Goal: Information Seeking & Learning: Learn about a topic

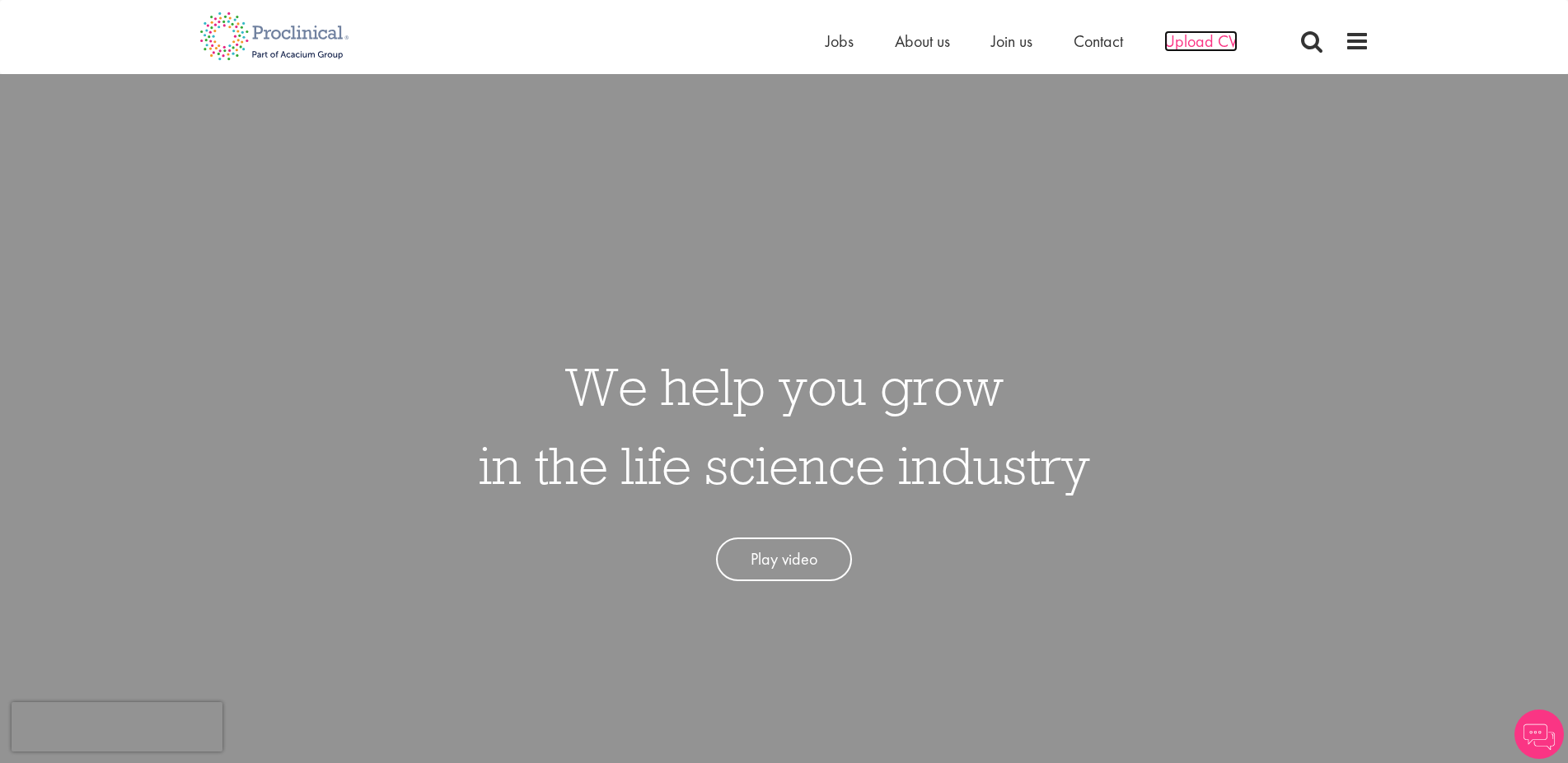
click at [1189, 37] on span "Upload CV" at bounding box center [1201, 41] width 73 height 21
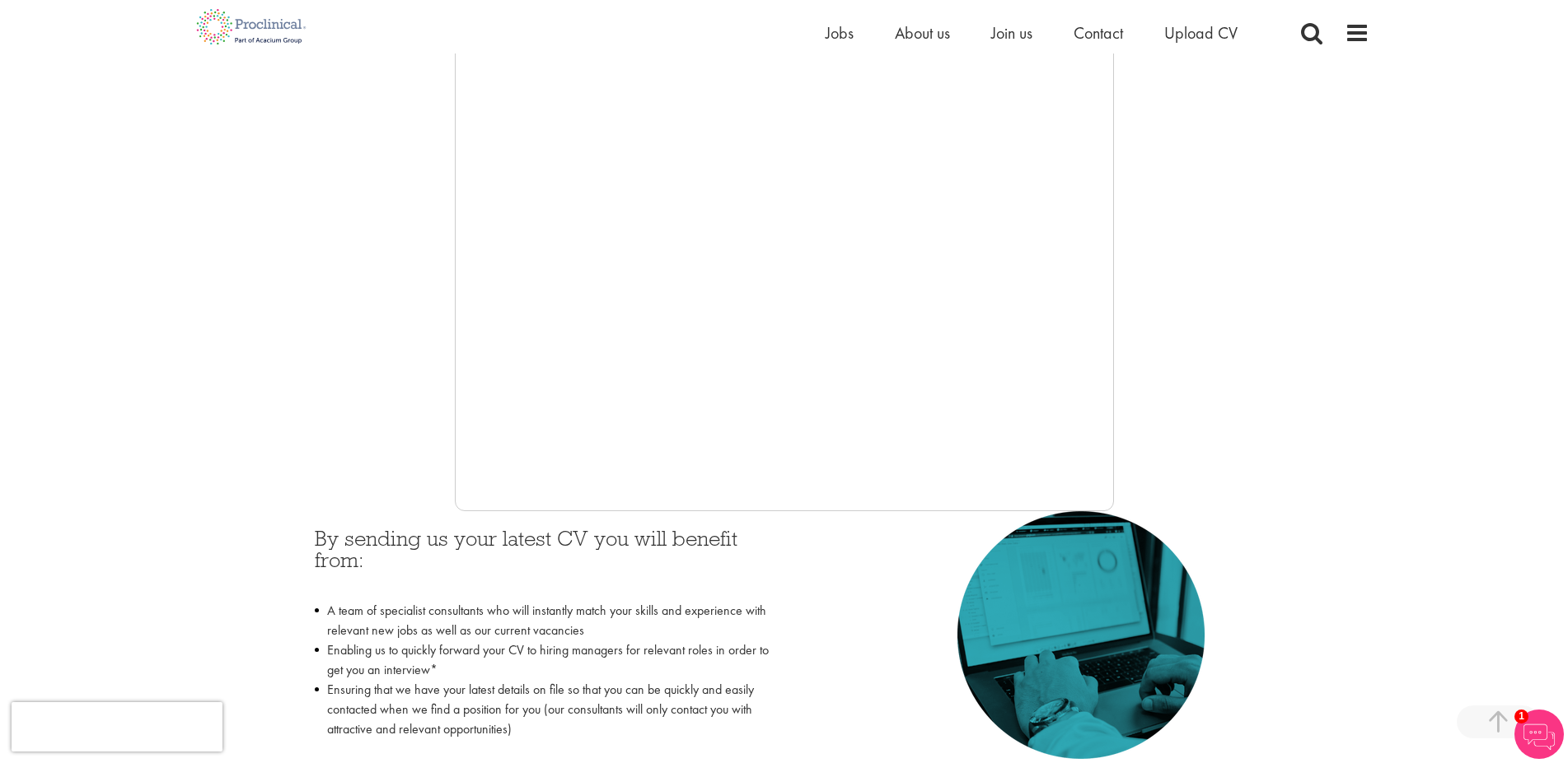
scroll to position [404, 0]
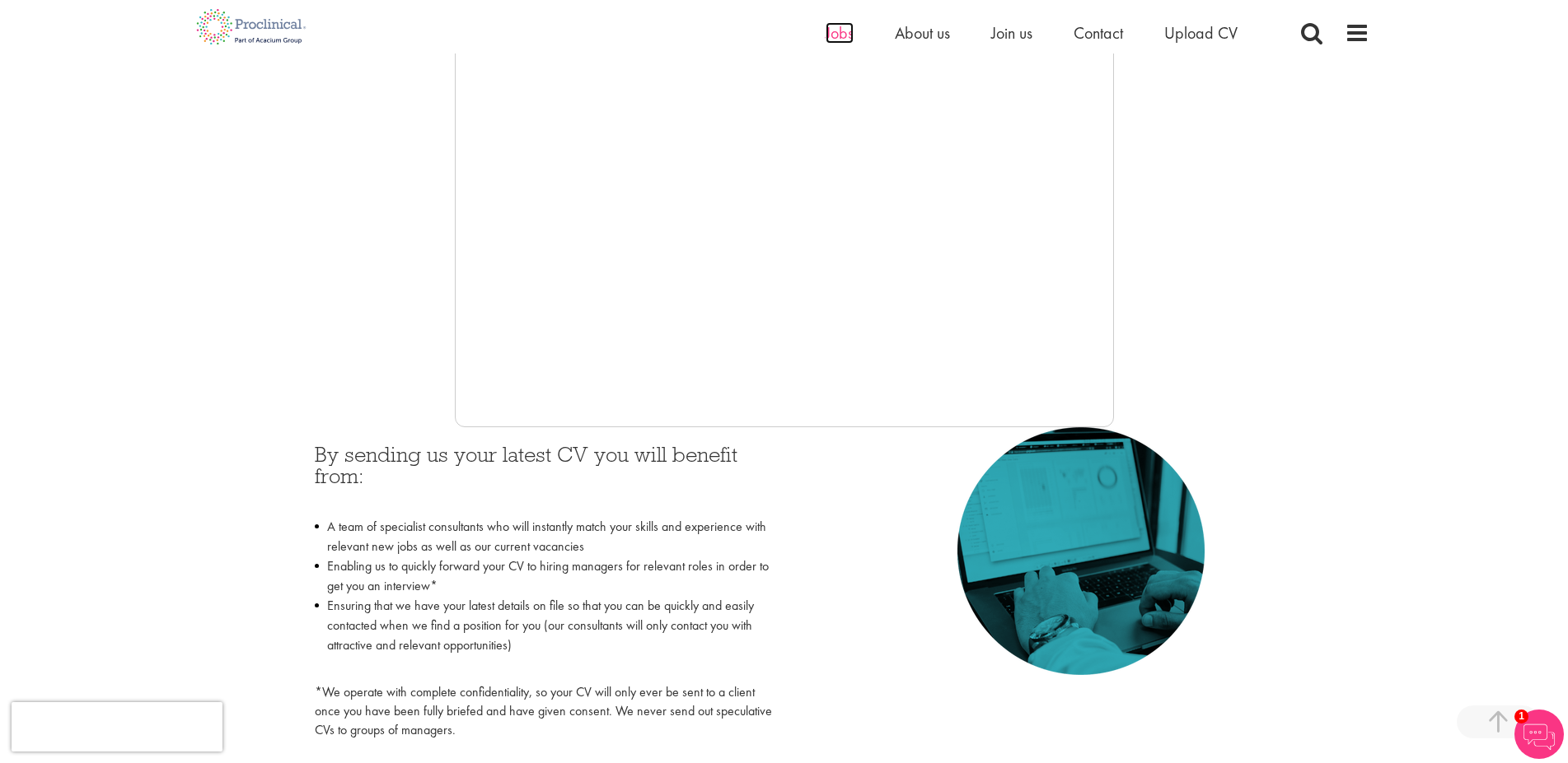
click at [842, 26] on span "Jobs" at bounding box center [838, 33] width 28 height 21
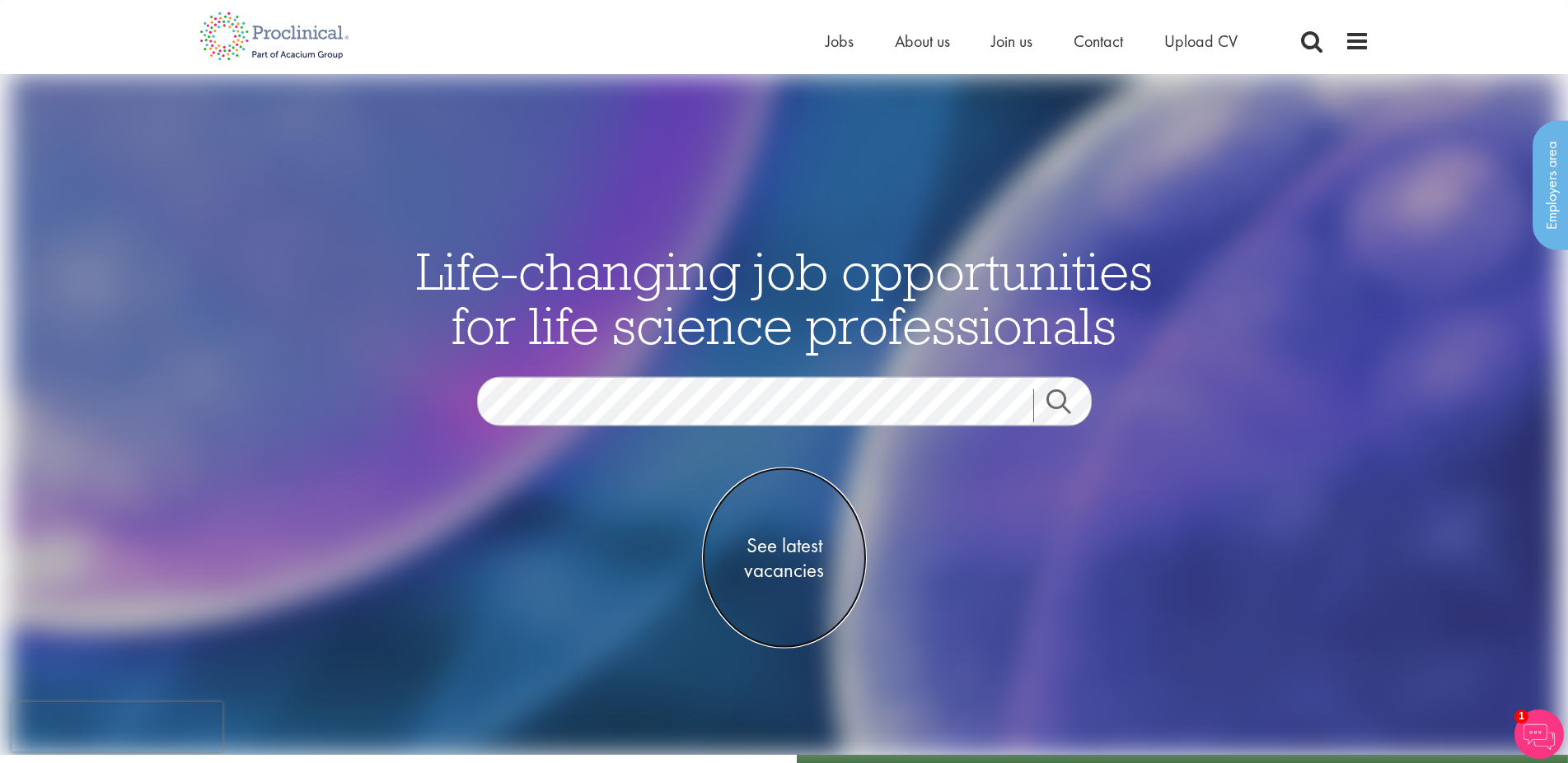
click at [787, 546] on span "See latest vacancies" at bounding box center [784, 557] width 165 height 49
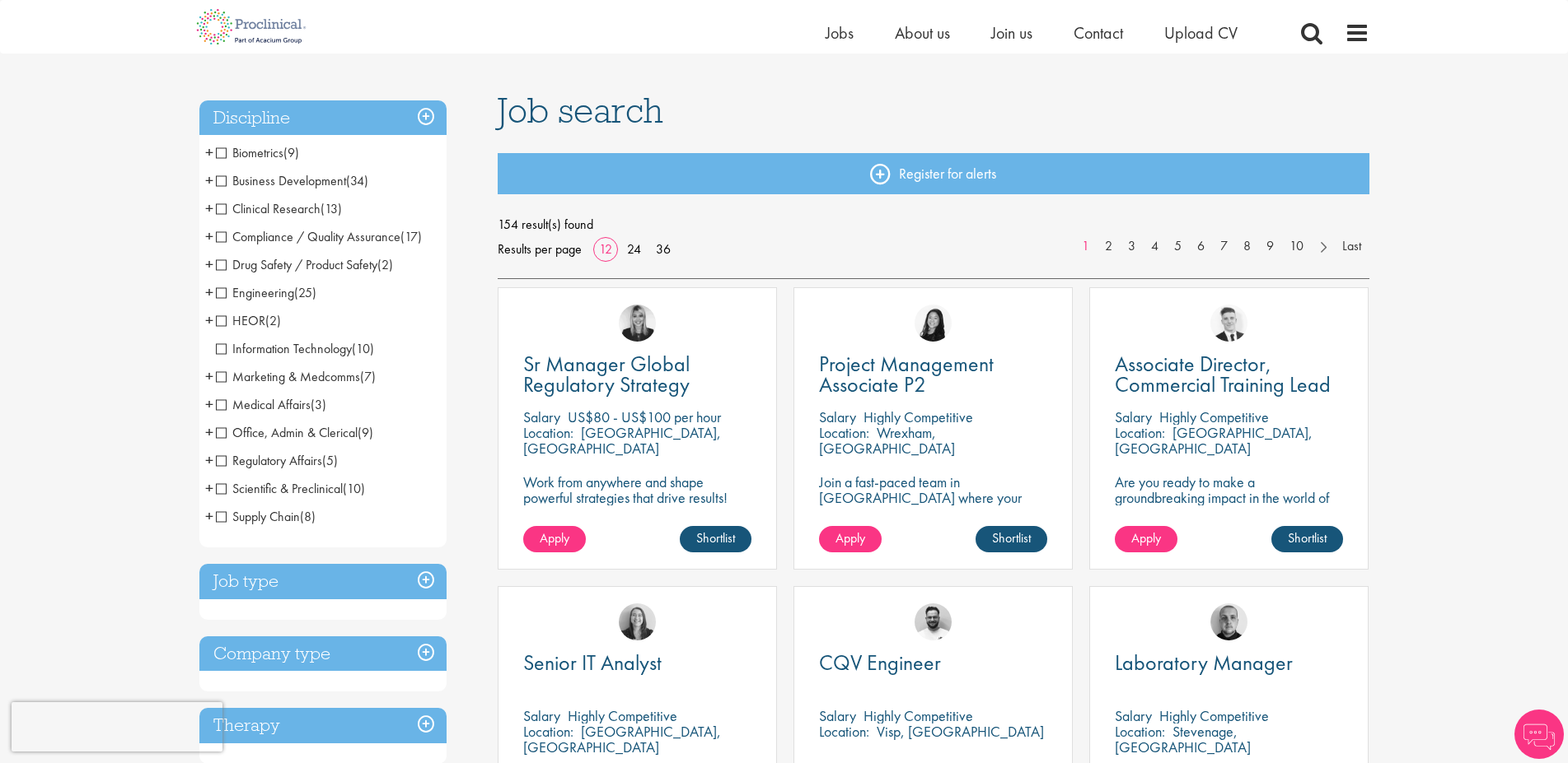
scroll to position [420, 0]
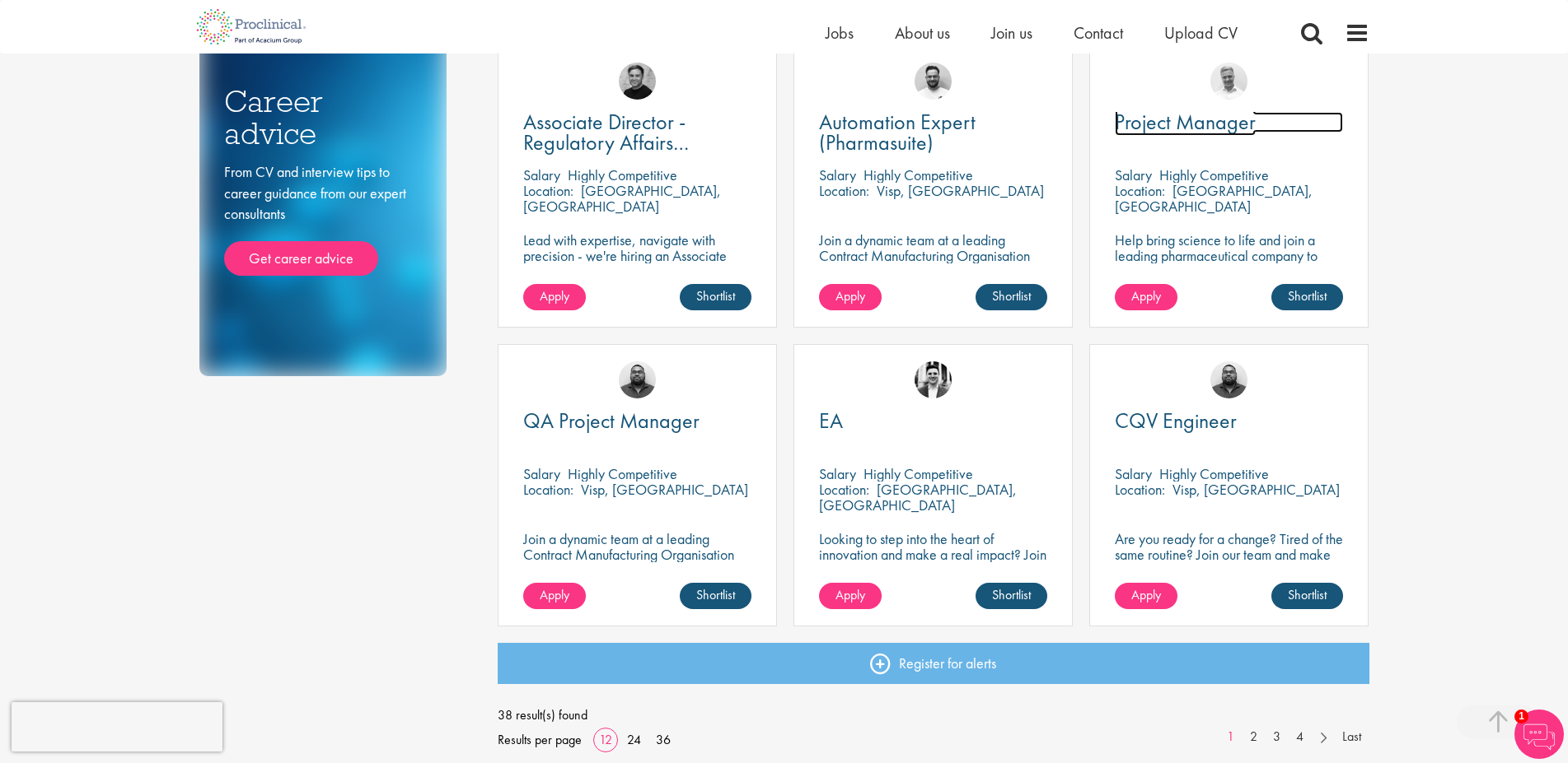
scroll to position [1176, 0]
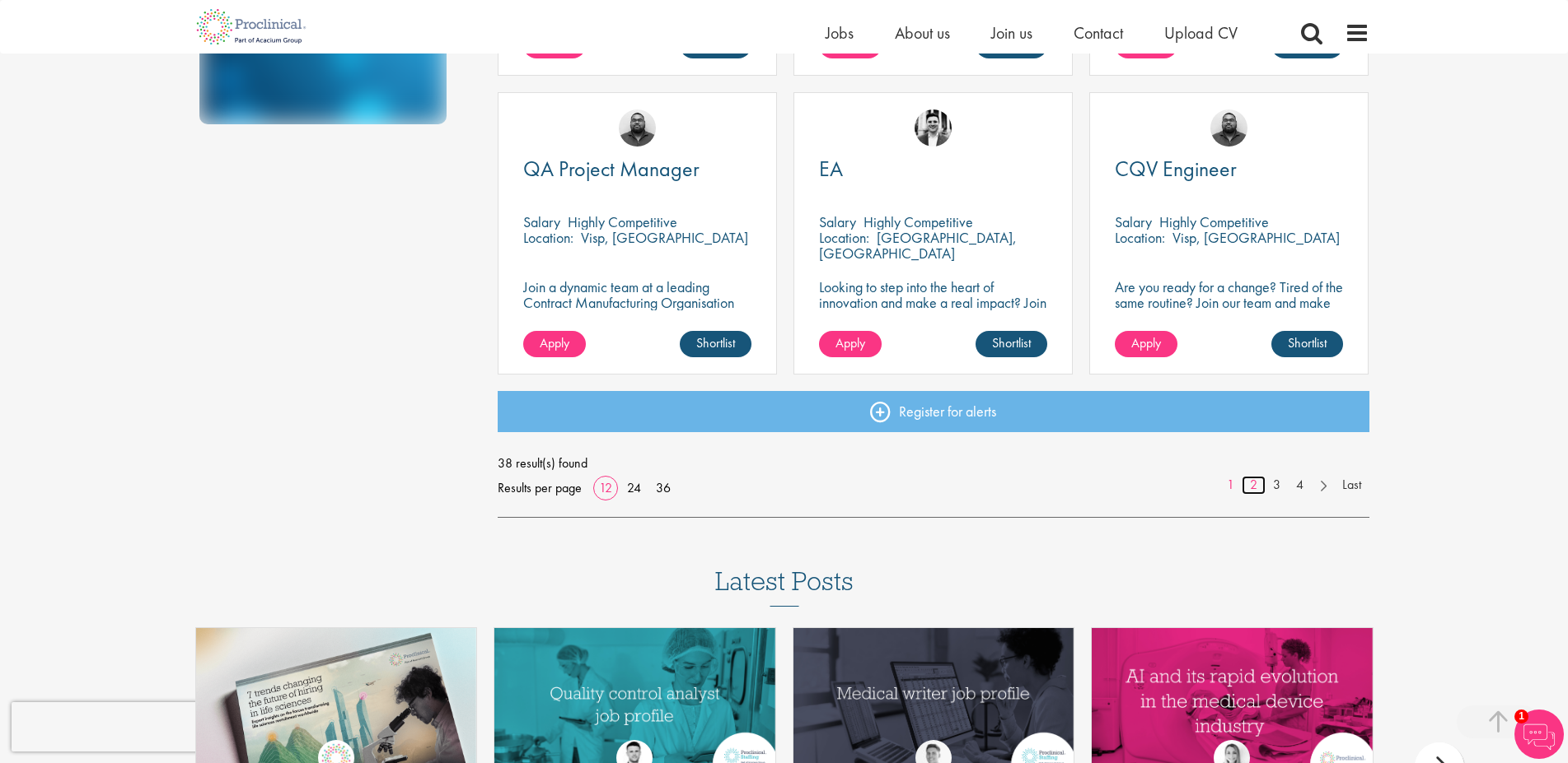
click at [1255, 488] on link "2" at bounding box center [1253, 485] width 24 height 19
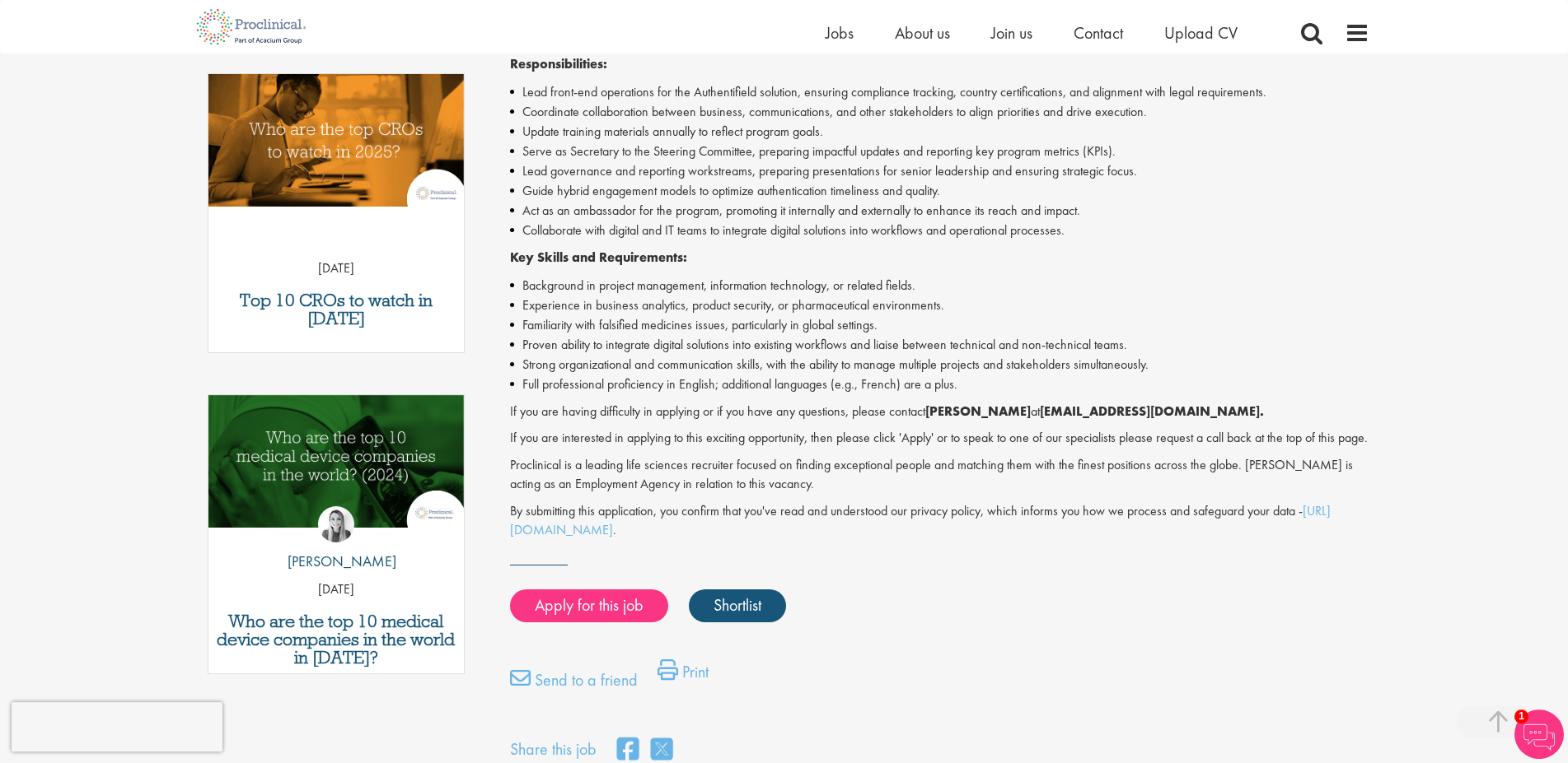
scroll to position [587, 0]
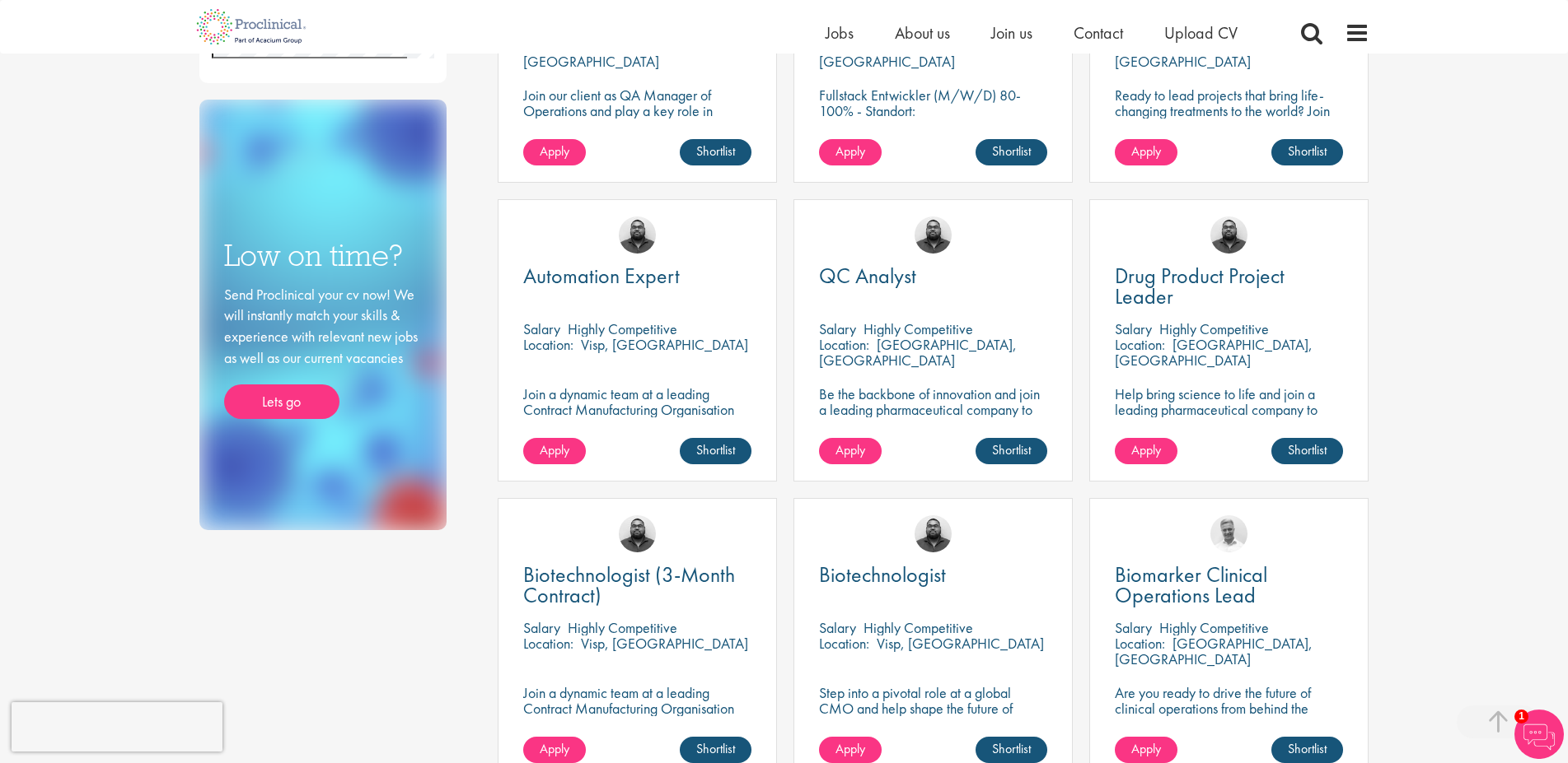
scroll to position [840, 0]
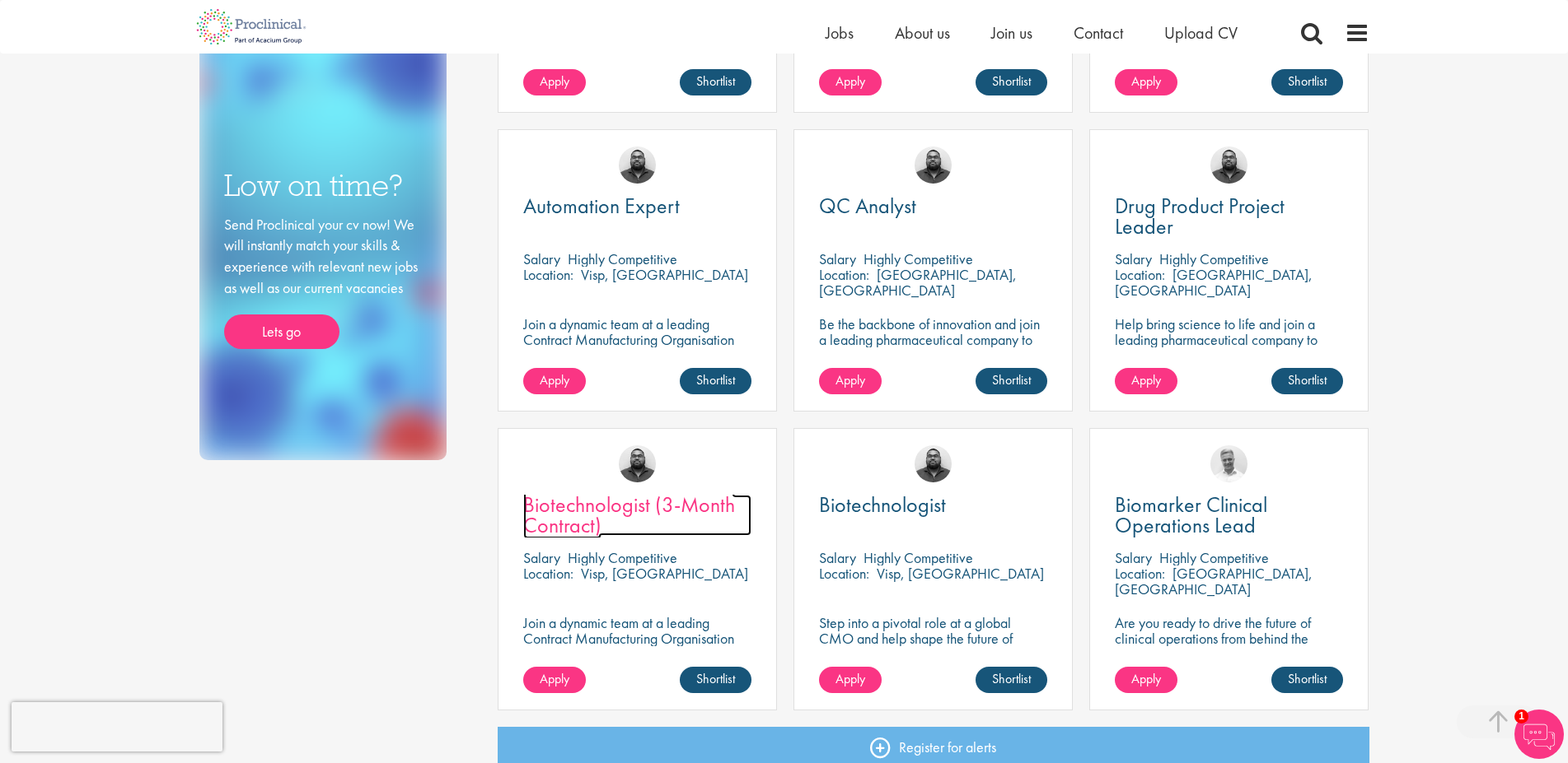
click at [582, 511] on span "Biotechnologist (3-Month Contract)" at bounding box center [628, 514] width 211 height 48
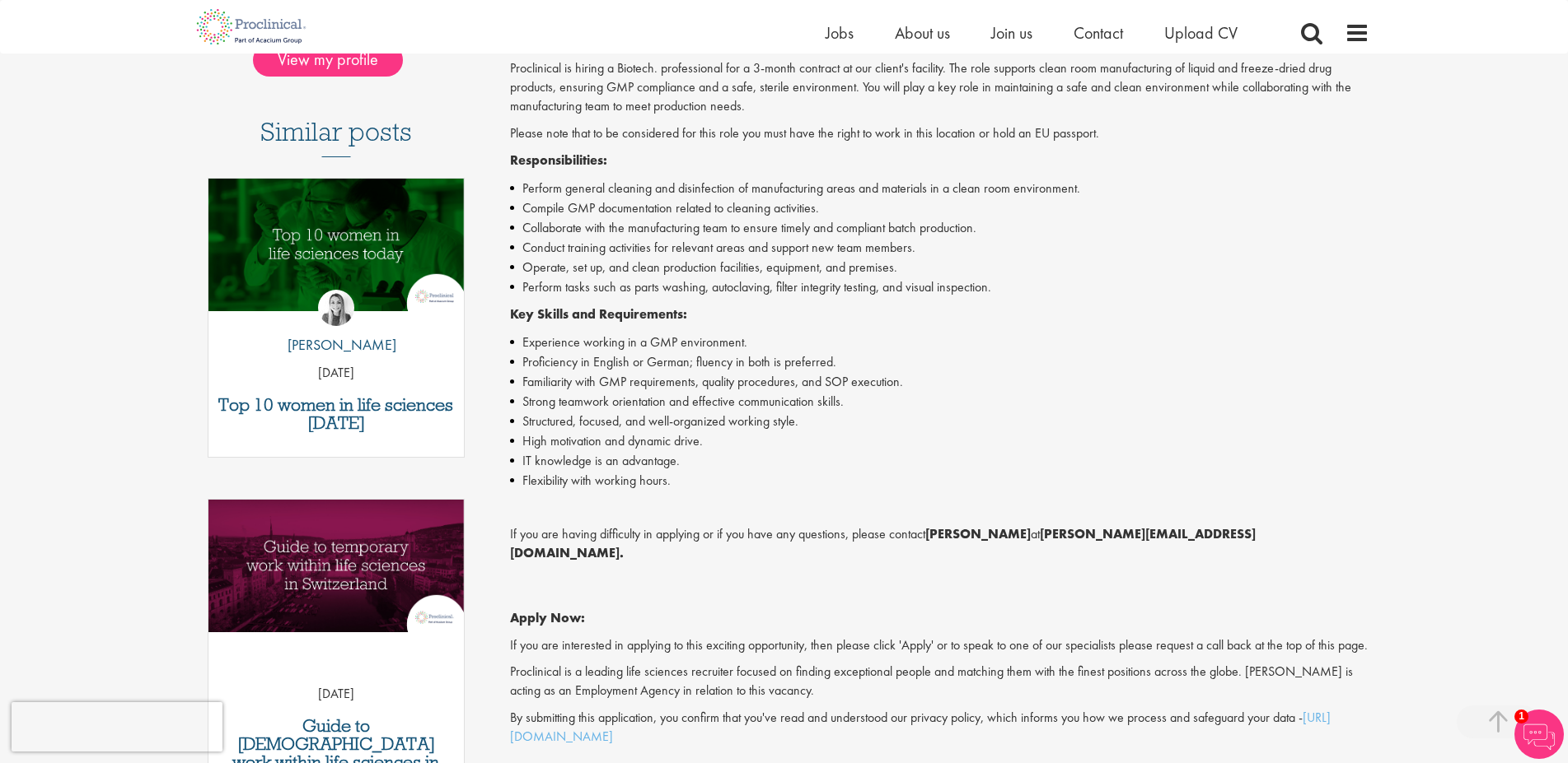
scroll to position [84, 0]
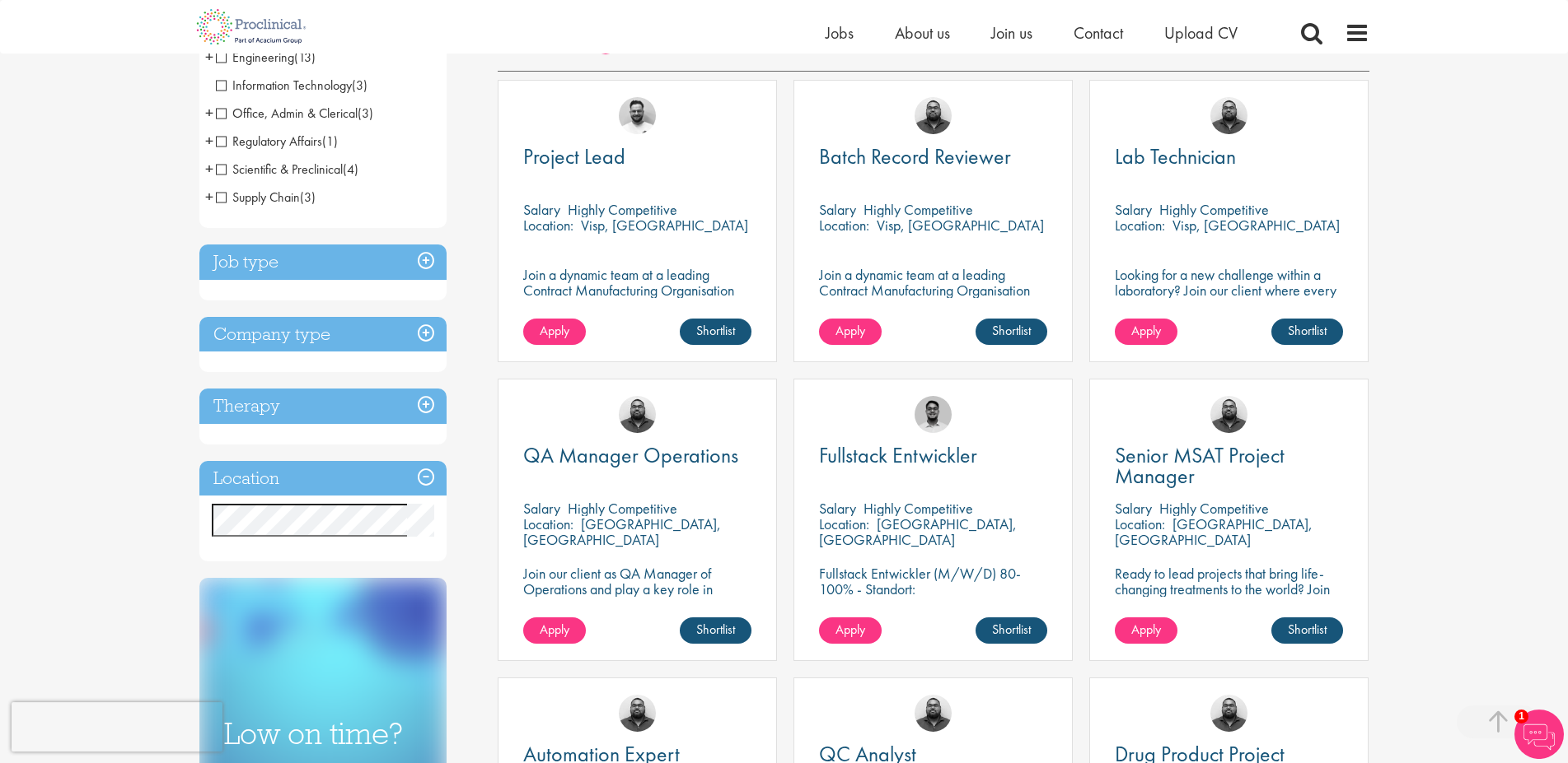
scroll to position [252, 0]
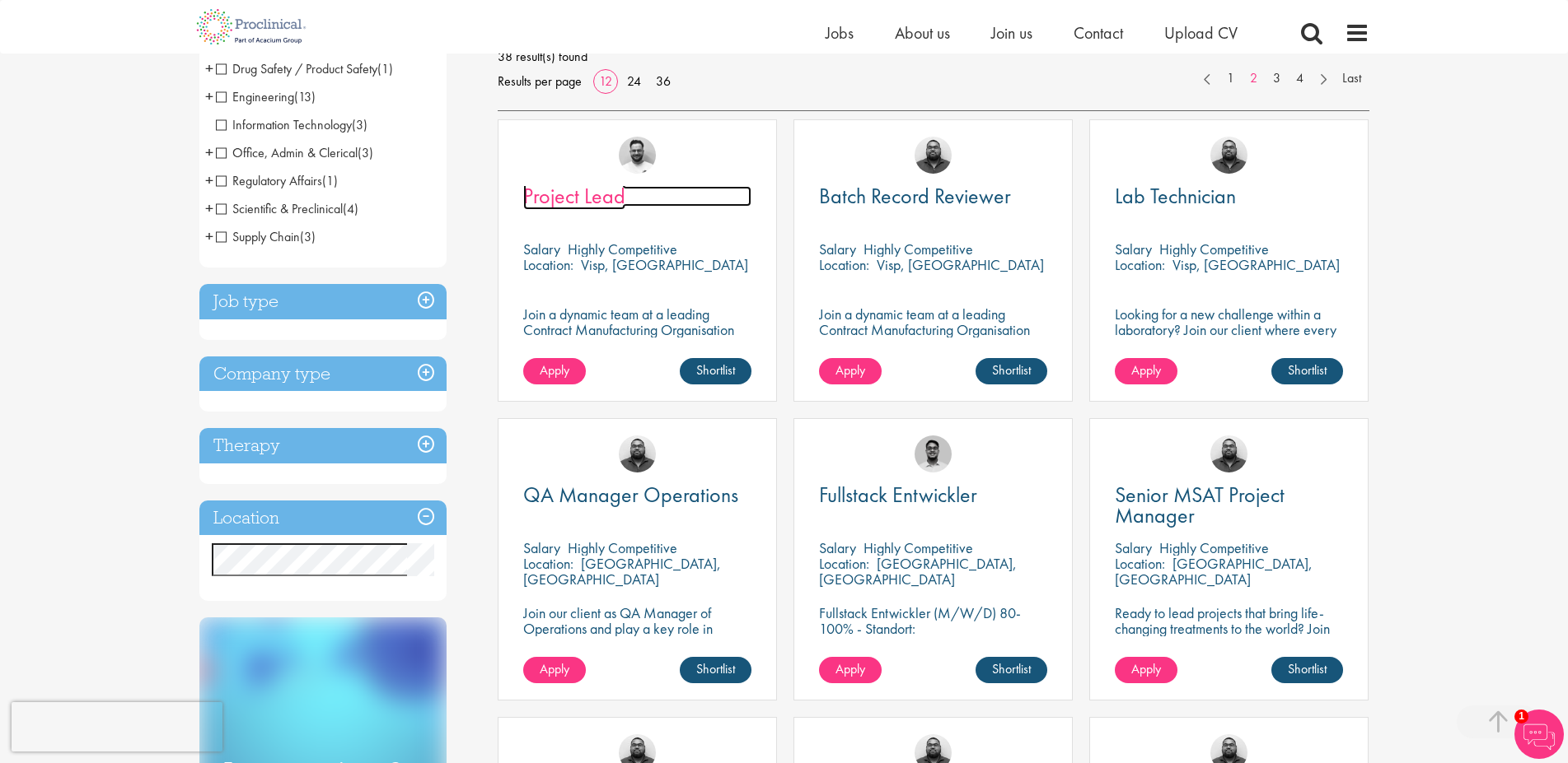
click at [605, 208] on span "Project Lead" at bounding box center [574, 195] width 103 height 28
